Goal: Task Accomplishment & Management: Manage account settings

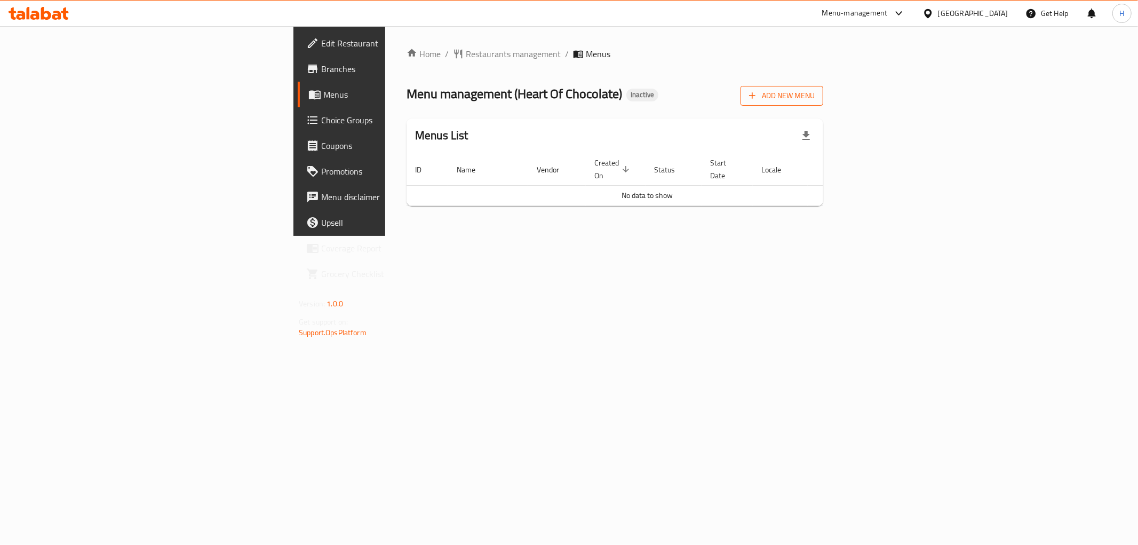
click at [815, 93] on span "Add New Menu" at bounding box center [782, 95] width 66 height 13
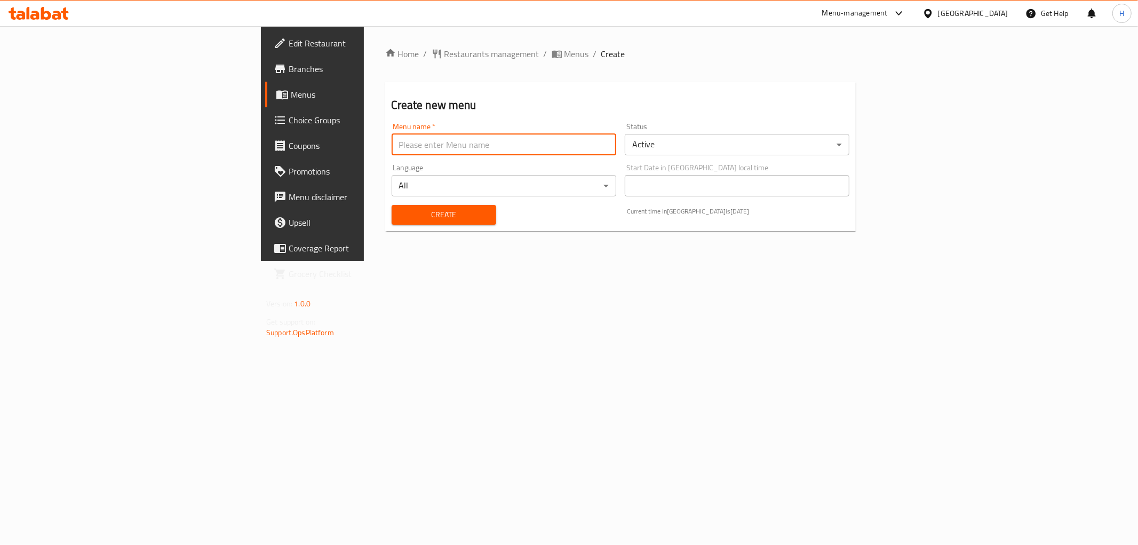
click at [392, 150] on input "text" at bounding box center [504, 144] width 225 height 21
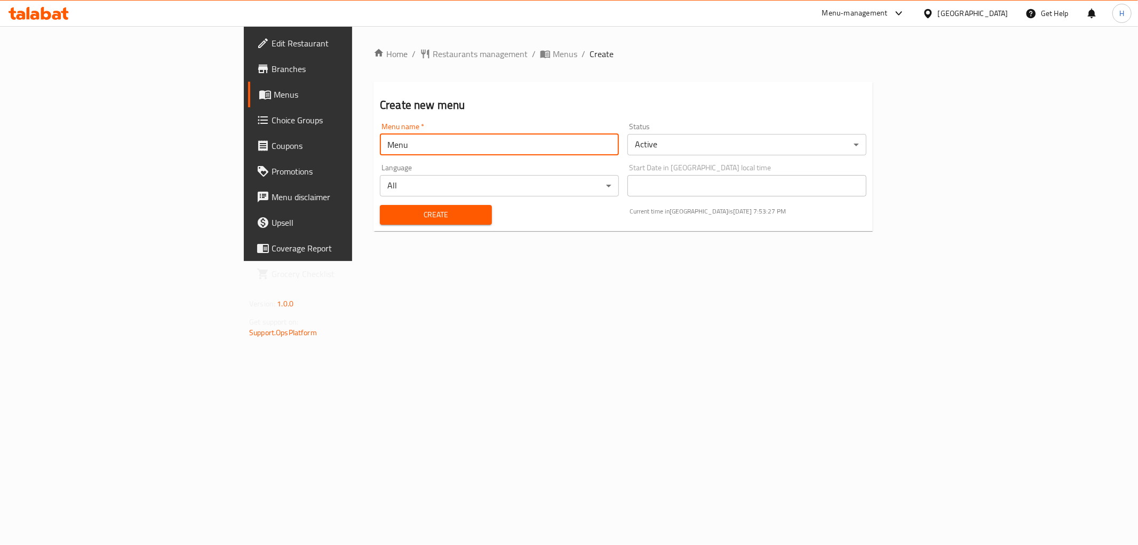
click at [380, 143] on input "Menu" at bounding box center [499, 144] width 239 height 21
type input "Menu"
click at [388, 214] on span "Create" at bounding box center [435, 214] width 95 height 13
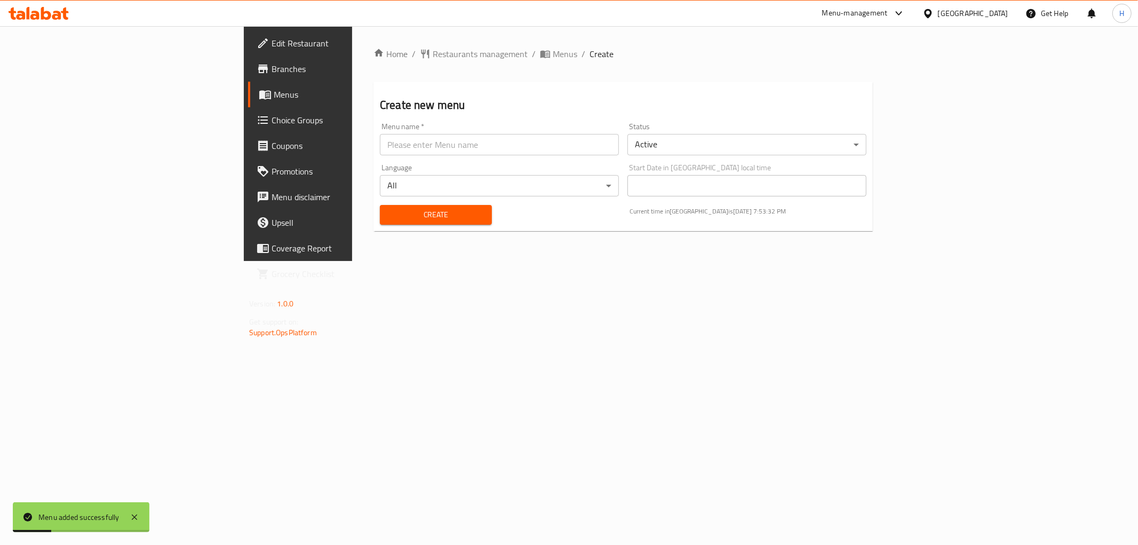
drag, startPoint x: 402, startPoint y: 52, endPoint x: 616, endPoint y: 114, distance: 222.6
click at [553, 52] on span "Menus" at bounding box center [565, 53] width 25 height 13
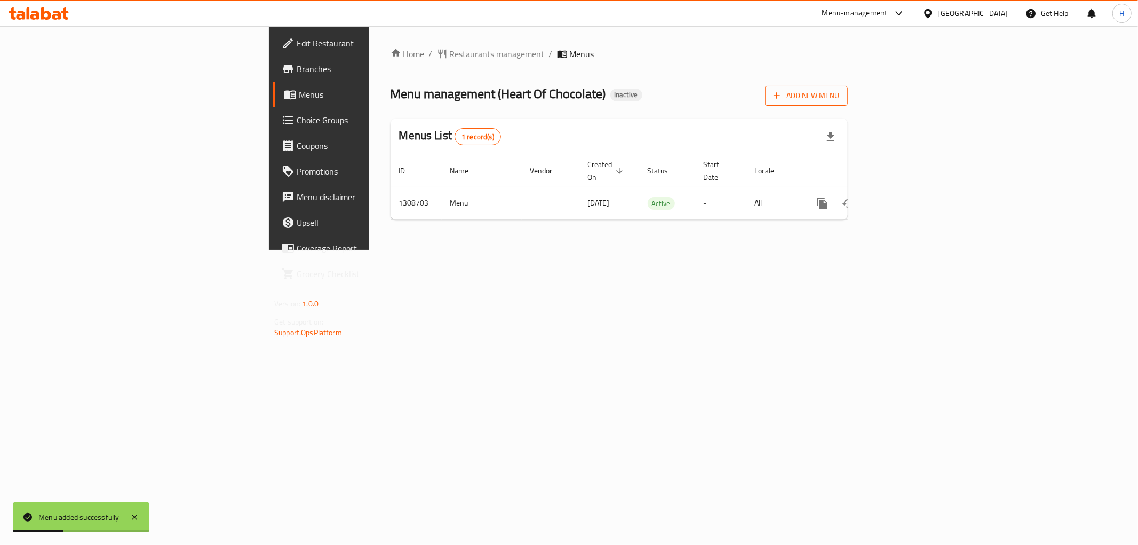
click at [839, 97] on span "Add New Menu" at bounding box center [807, 95] width 66 height 13
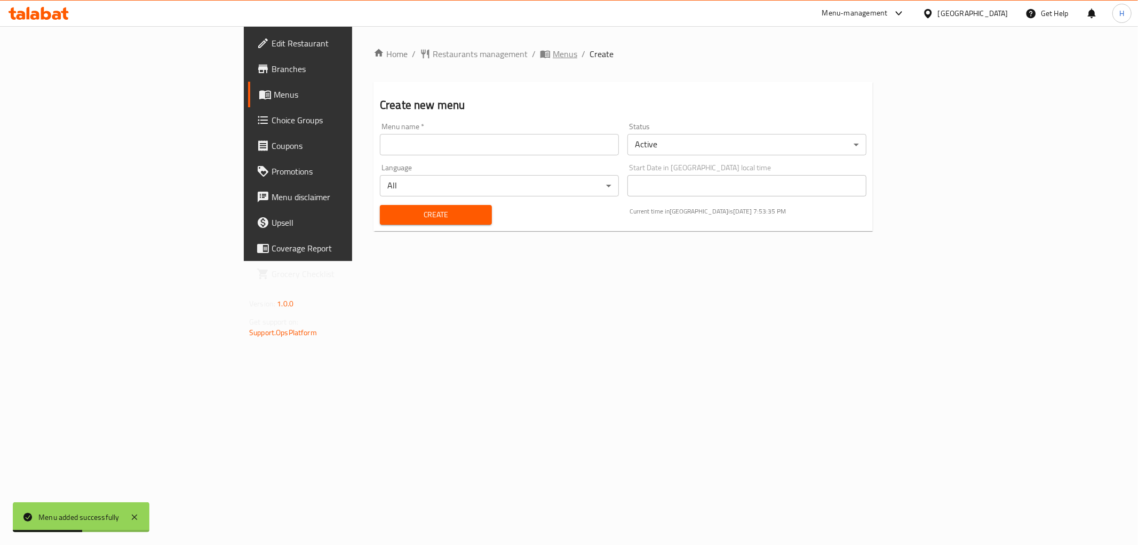
click at [553, 54] on span "Menus" at bounding box center [565, 53] width 25 height 13
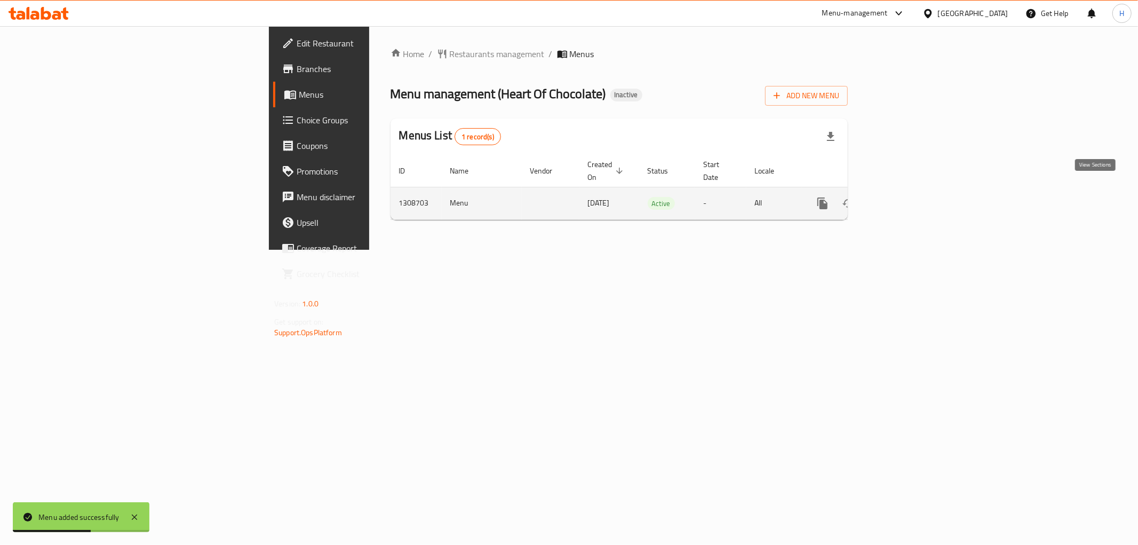
click at [906, 197] on icon "enhanced table" at bounding box center [899, 203] width 13 height 13
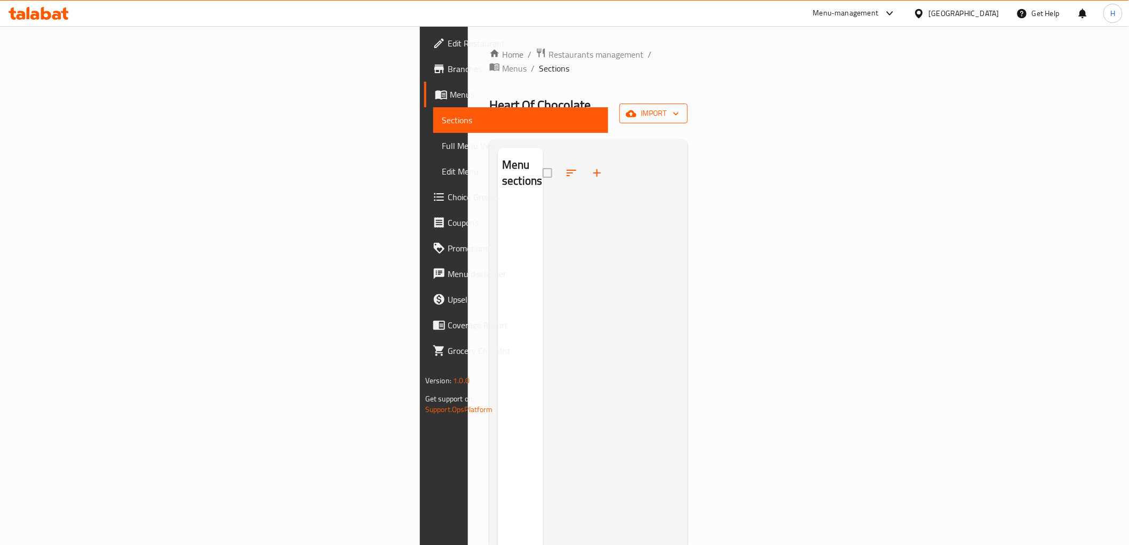
click at [636, 108] on icon "button" at bounding box center [631, 113] width 11 height 11
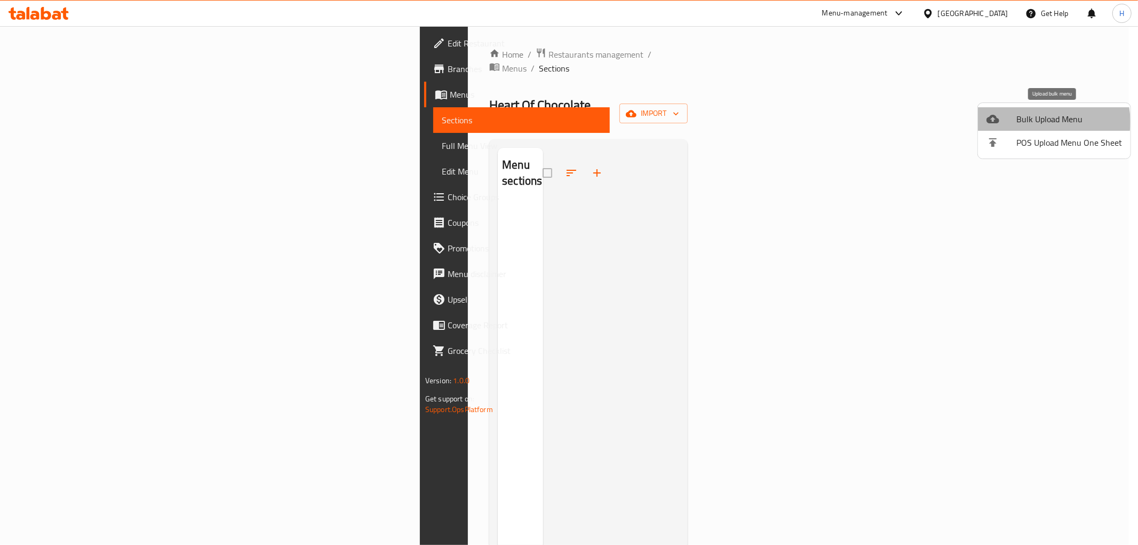
click at [1045, 122] on span "Bulk Upload Menu" at bounding box center [1069, 119] width 106 height 13
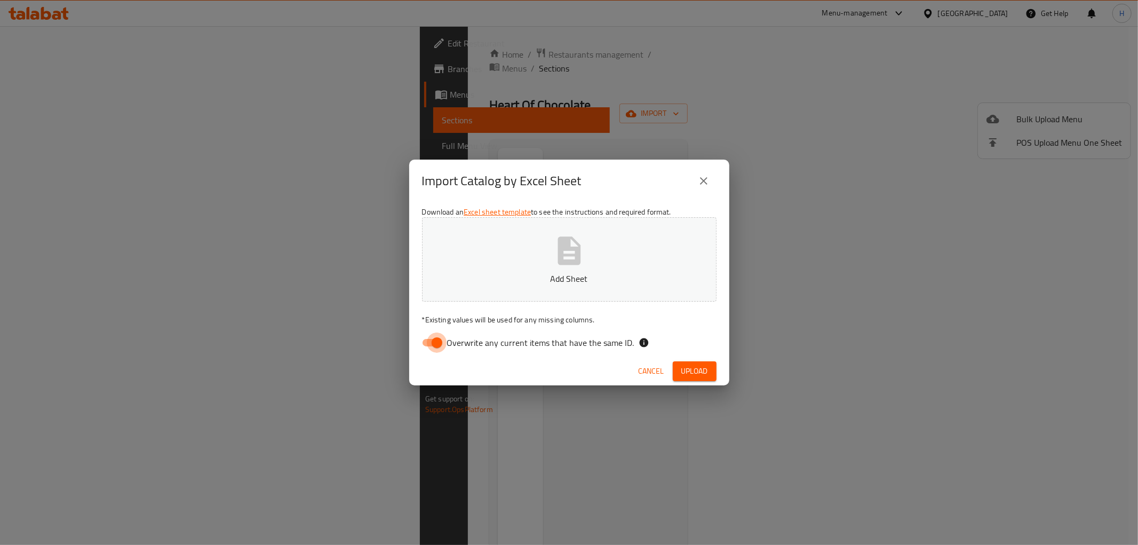
click at [431, 341] on input "Overwrite any current items that have the same ID." at bounding box center [437, 342] width 61 height 20
checkbox input "false"
click at [599, 245] on button "Add Sheet" at bounding box center [569, 259] width 294 height 84
click at [692, 373] on span "Upload" at bounding box center [694, 370] width 27 height 13
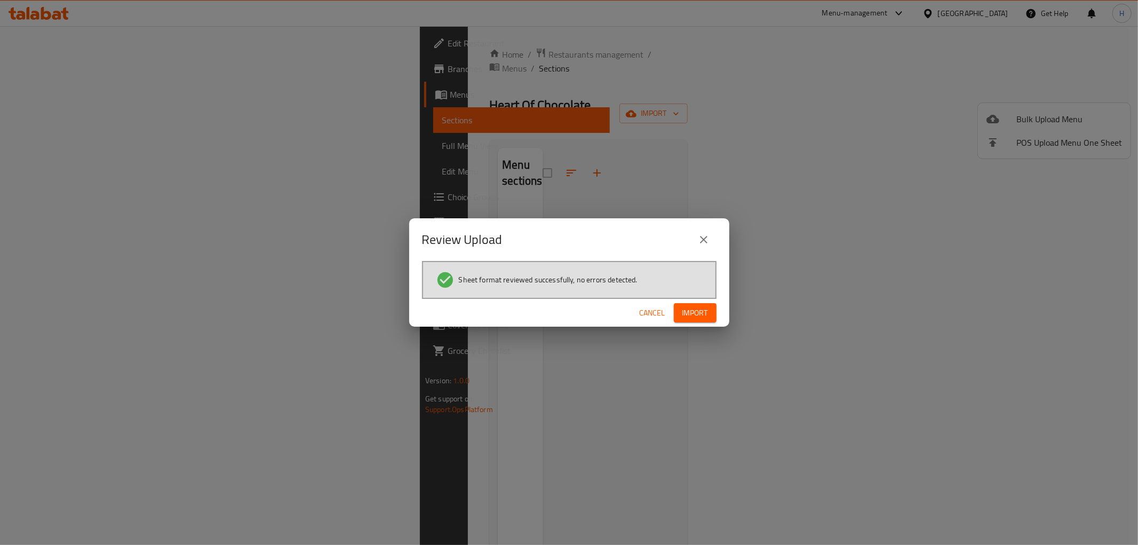
click at [697, 310] on span "Import" at bounding box center [695, 312] width 26 height 13
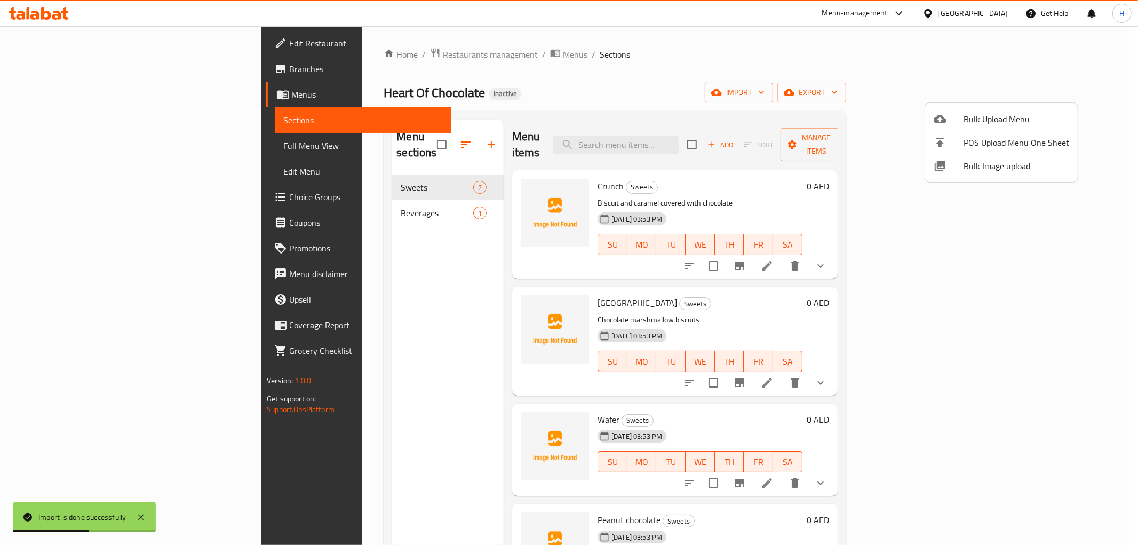
click at [63, 142] on div at bounding box center [569, 272] width 1138 height 545
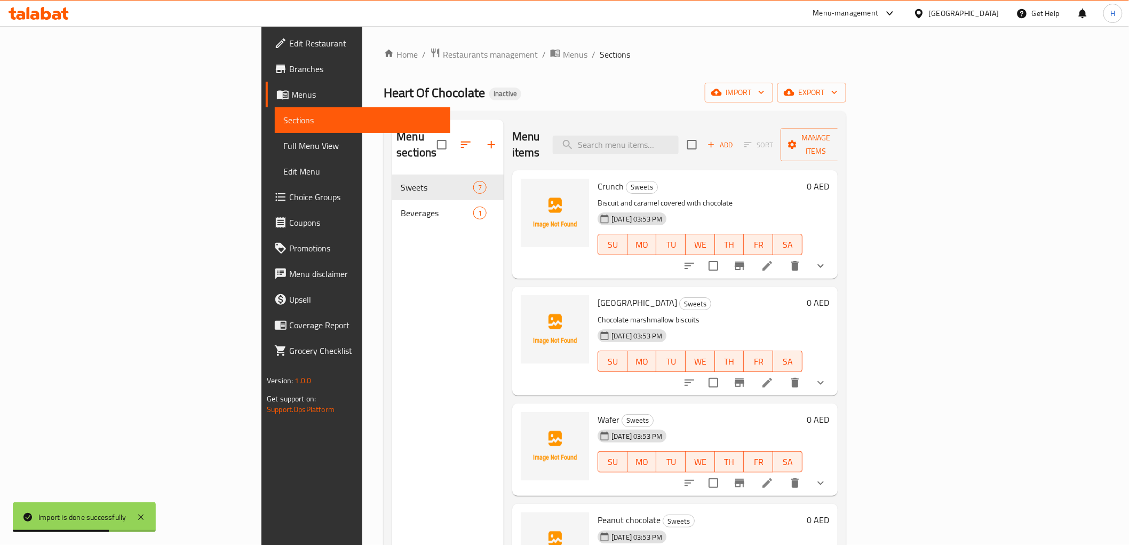
click at [283, 119] on span "Sections" at bounding box center [362, 120] width 158 height 13
click at [838, 94] on span "export" at bounding box center [812, 92] width 52 height 13
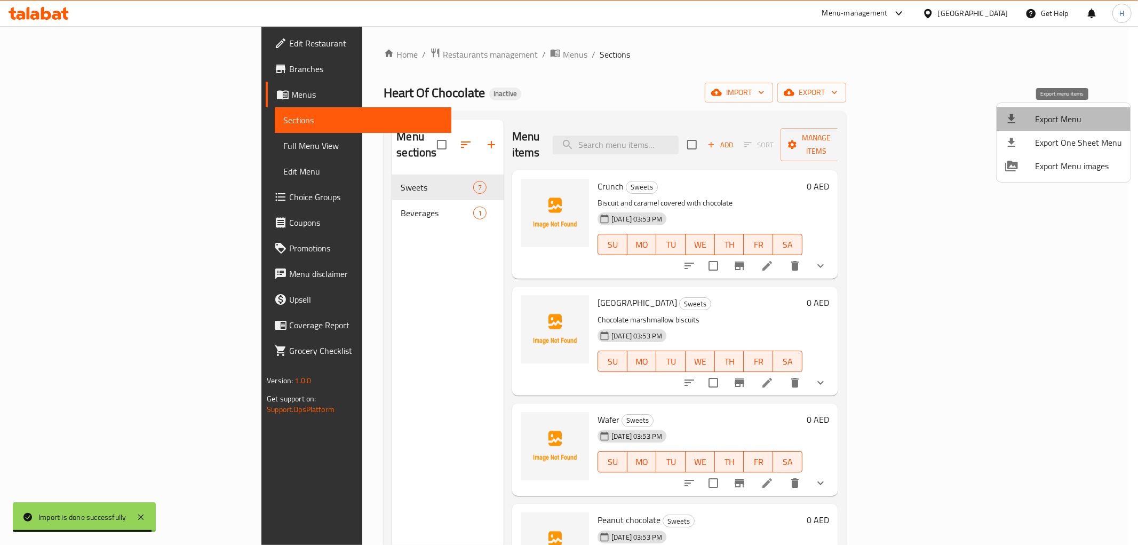
click at [1069, 120] on span "Export Menu" at bounding box center [1078, 119] width 87 height 13
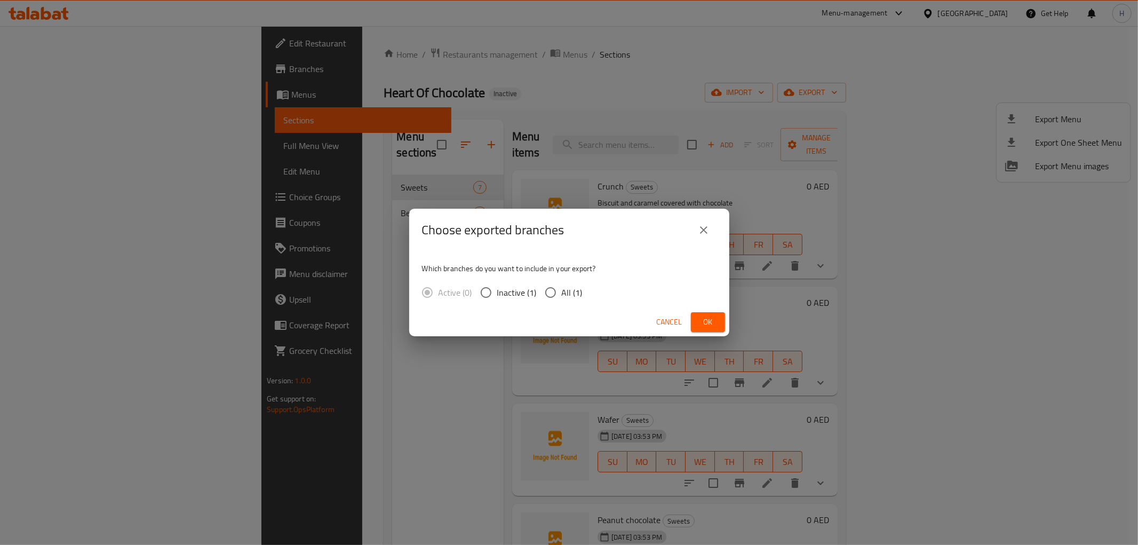
click at [573, 297] on span "All (1)" at bounding box center [572, 292] width 21 height 13
click at [562, 297] on input "All (1)" at bounding box center [550, 292] width 22 height 22
radio input "true"
click at [712, 324] on span "Ok" at bounding box center [707, 321] width 17 height 13
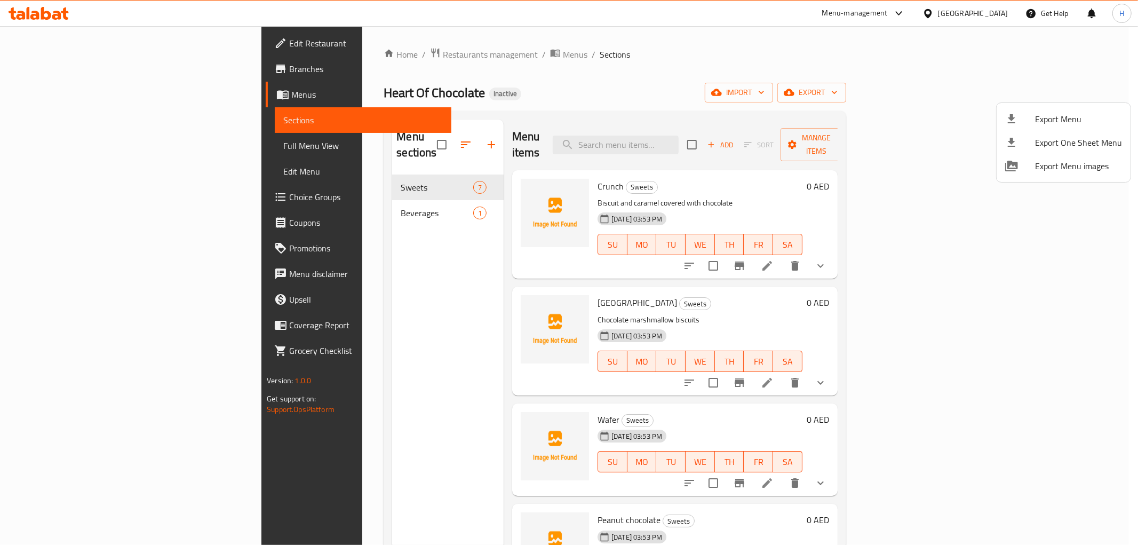
click at [82, 146] on div at bounding box center [569, 272] width 1138 height 545
click at [65, 146] on div at bounding box center [569, 272] width 1138 height 545
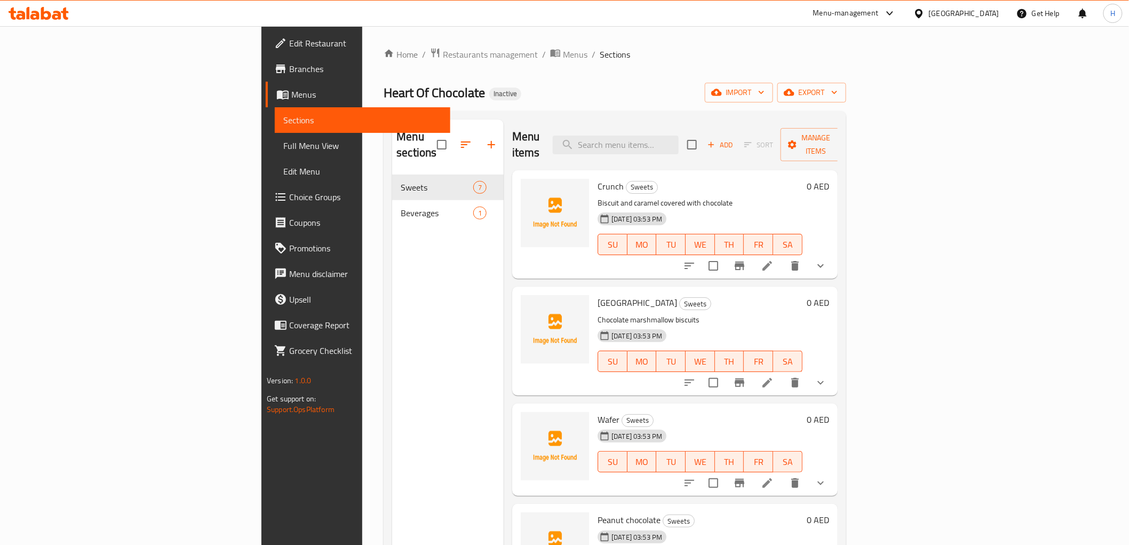
click at [283, 142] on span "Full Menu View" at bounding box center [362, 145] width 158 height 13
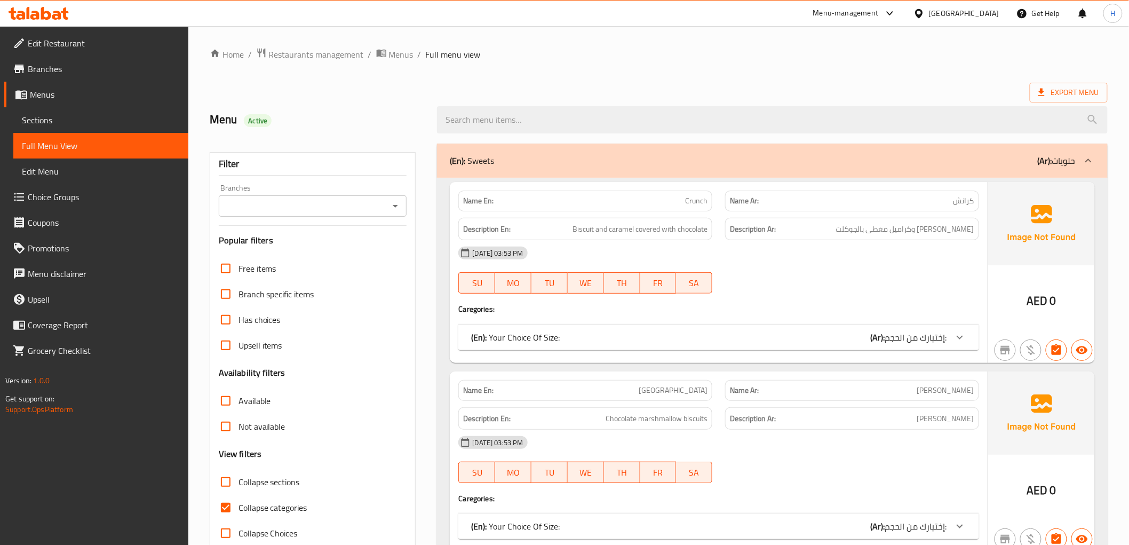
click at [394, 205] on icon "Open" at bounding box center [395, 206] width 5 height 3
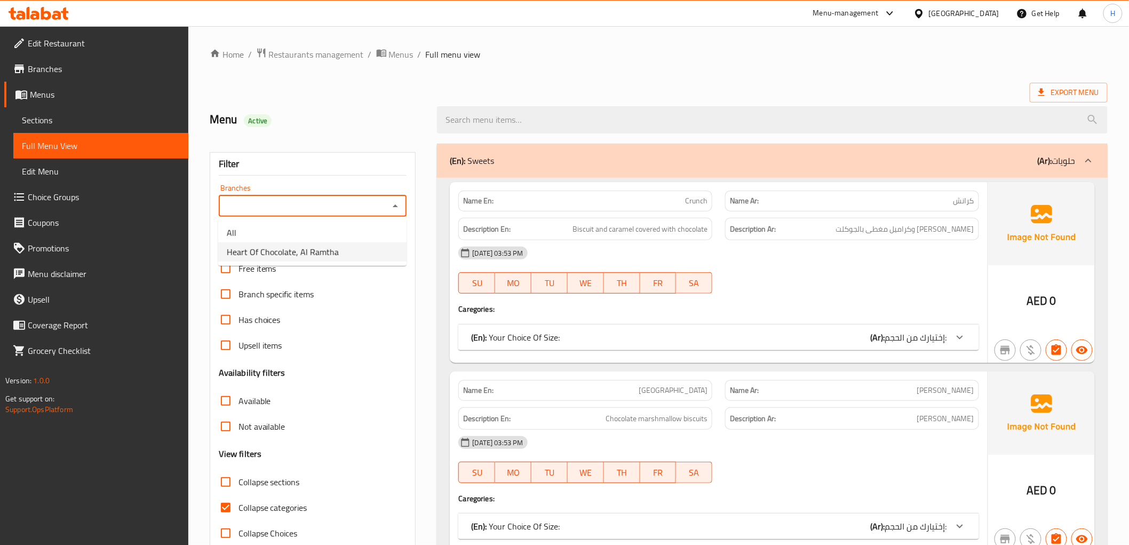
click at [300, 252] on span "Heart Of Chocolate, Al Ramtha" at bounding box center [283, 251] width 112 height 13
type input "Heart Of Chocolate, Al Ramtha"
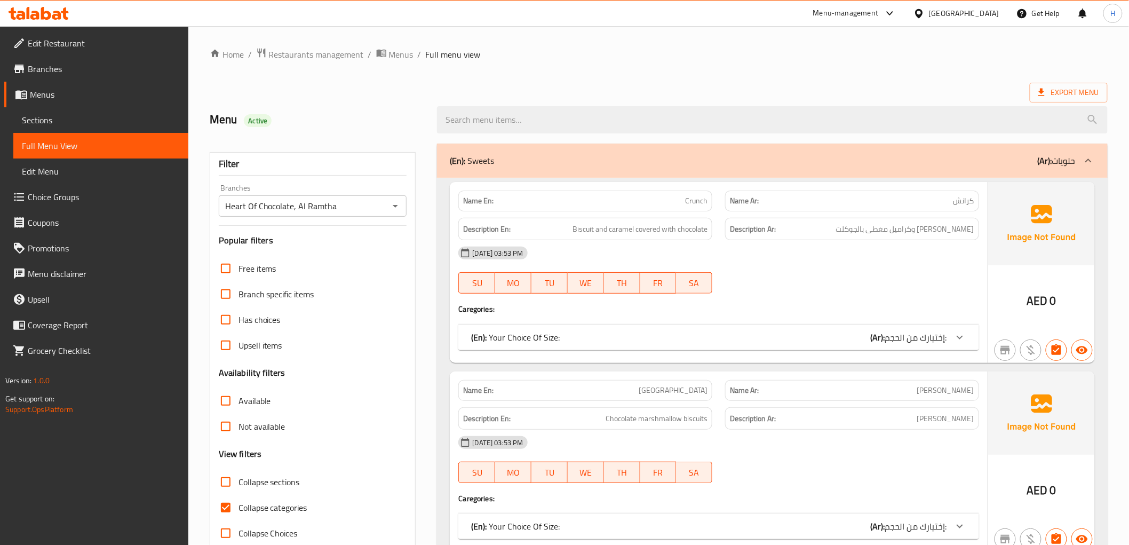
drag, startPoint x: 225, startPoint y: 508, endPoint x: 527, endPoint y: 421, distance: 314.1
click at [225, 508] on input "Collapse categories" at bounding box center [226, 508] width 26 height 26
checkbox input "false"
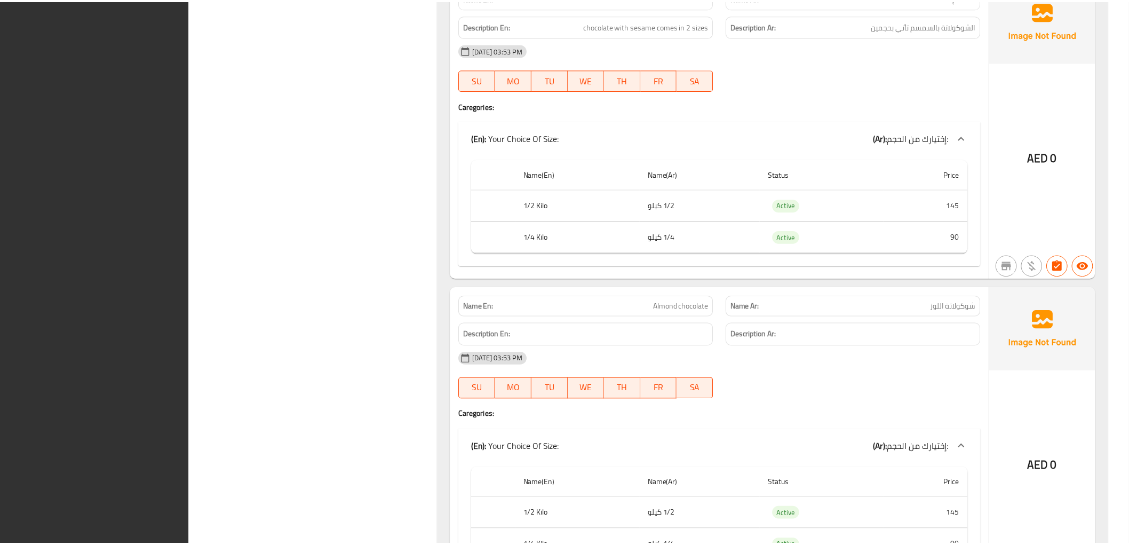
scroll to position [2026, 0]
